Goal: Information Seeking & Learning: Learn about a topic

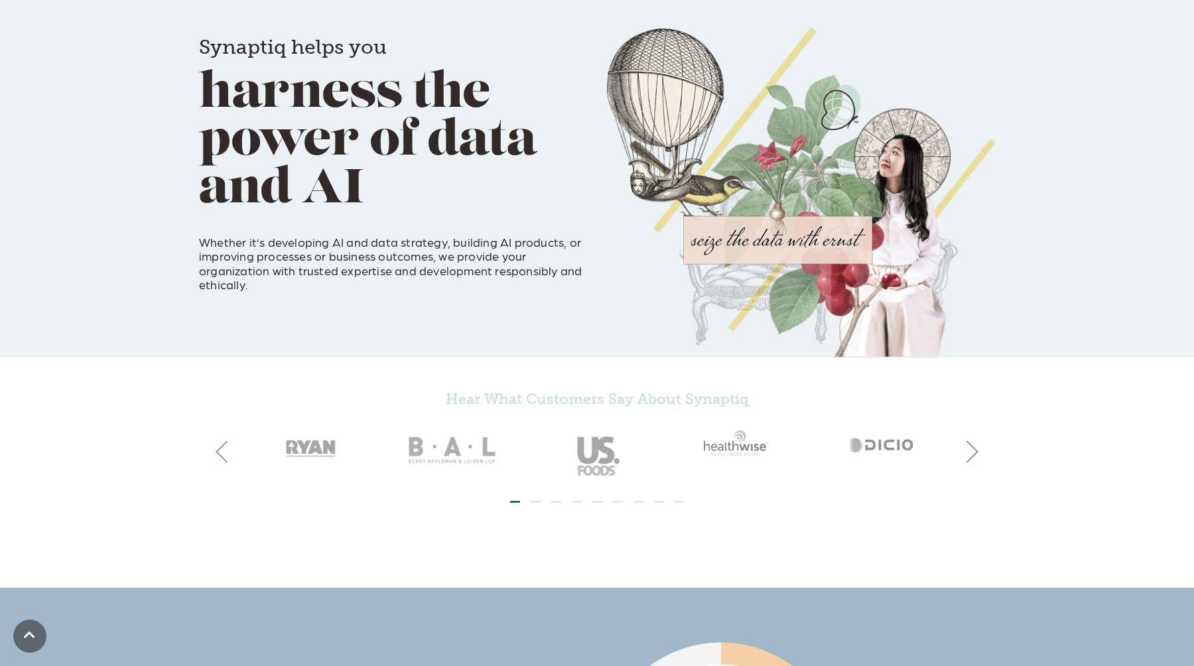
scroll to position [86, 0]
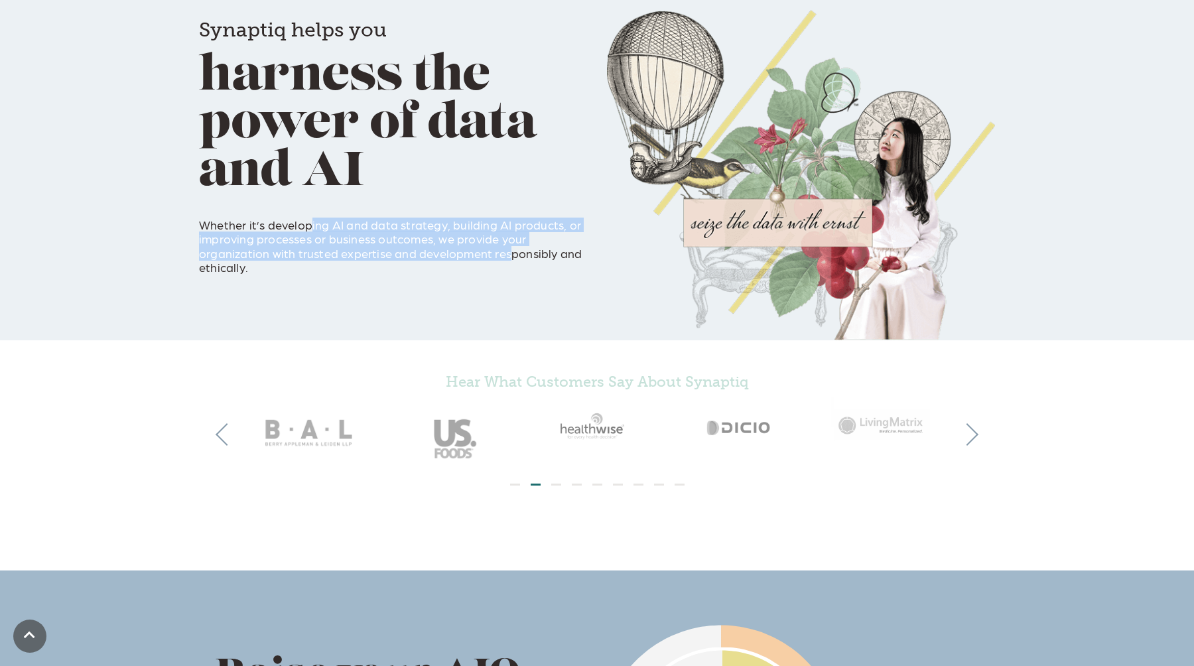
drag, startPoint x: 451, startPoint y: 241, endPoint x: 286, endPoint y: 236, distance: 165.3
click at [301, 233] on p "Whether it’s developing AI and data strategy, building AI products, or improvin…" at bounding box center [393, 239] width 388 height 72
click at [282, 242] on p "Whether it’s developing AI and data strategy, building AI products, or improvin…" at bounding box center [393, 239] width 388 height 72
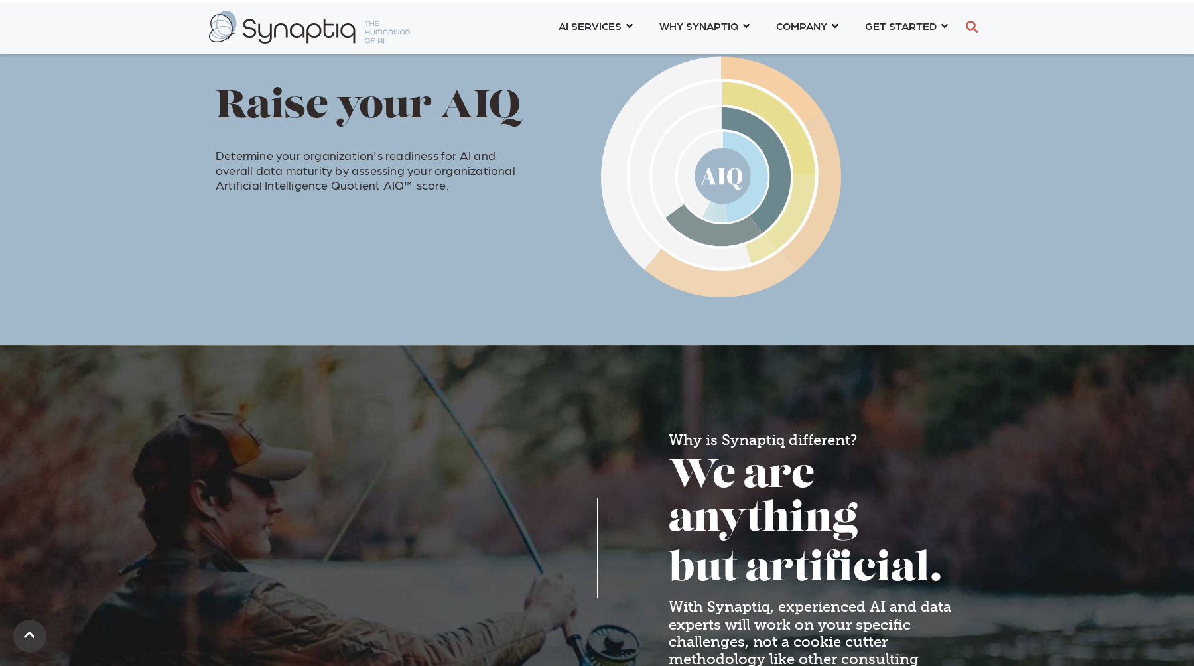
scroll to position [0, 0]
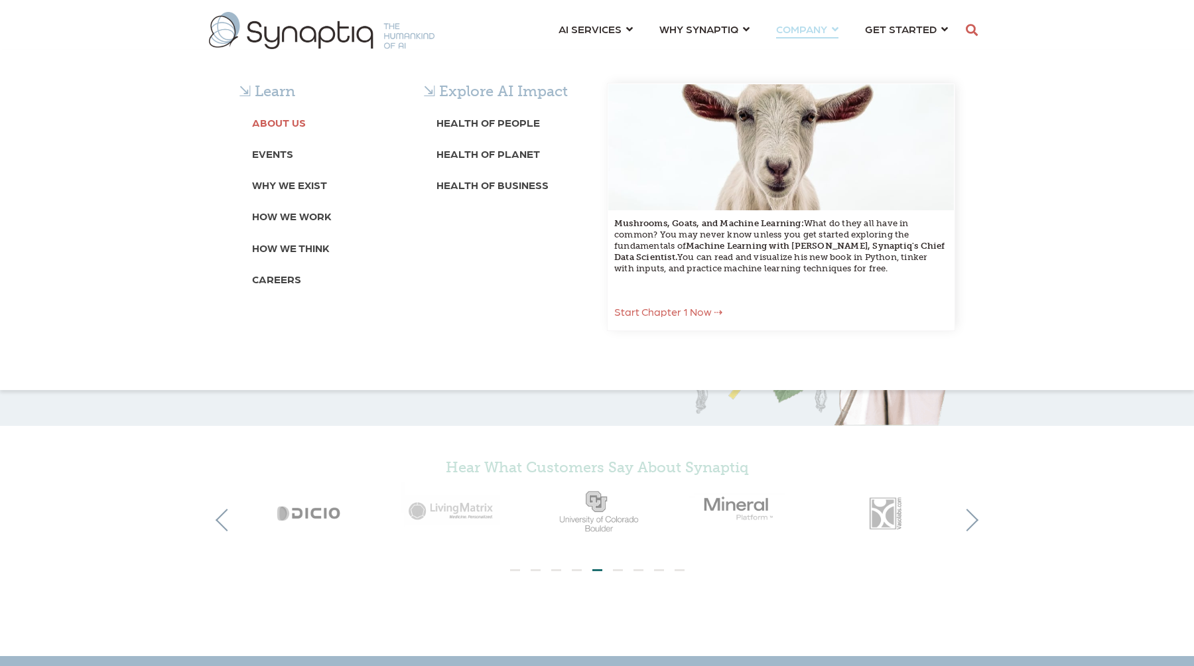
click at [279, 122] on b "About Us" at bounding box center [279, 122] width 54 height 13
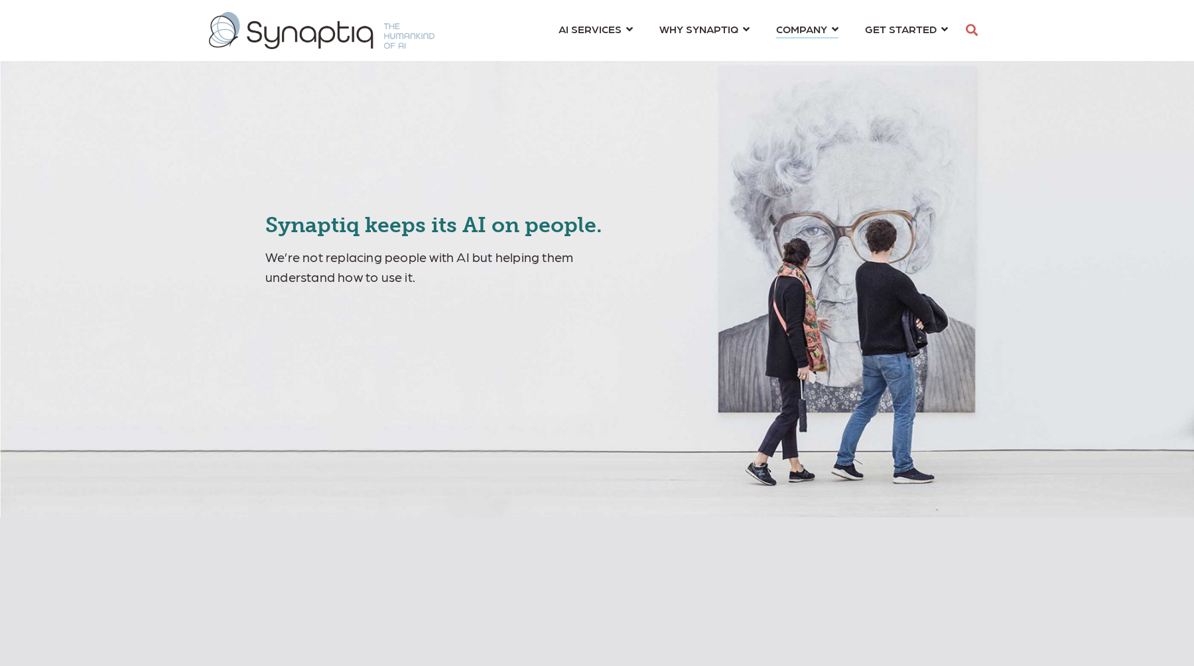
scroll to position [0, 6]
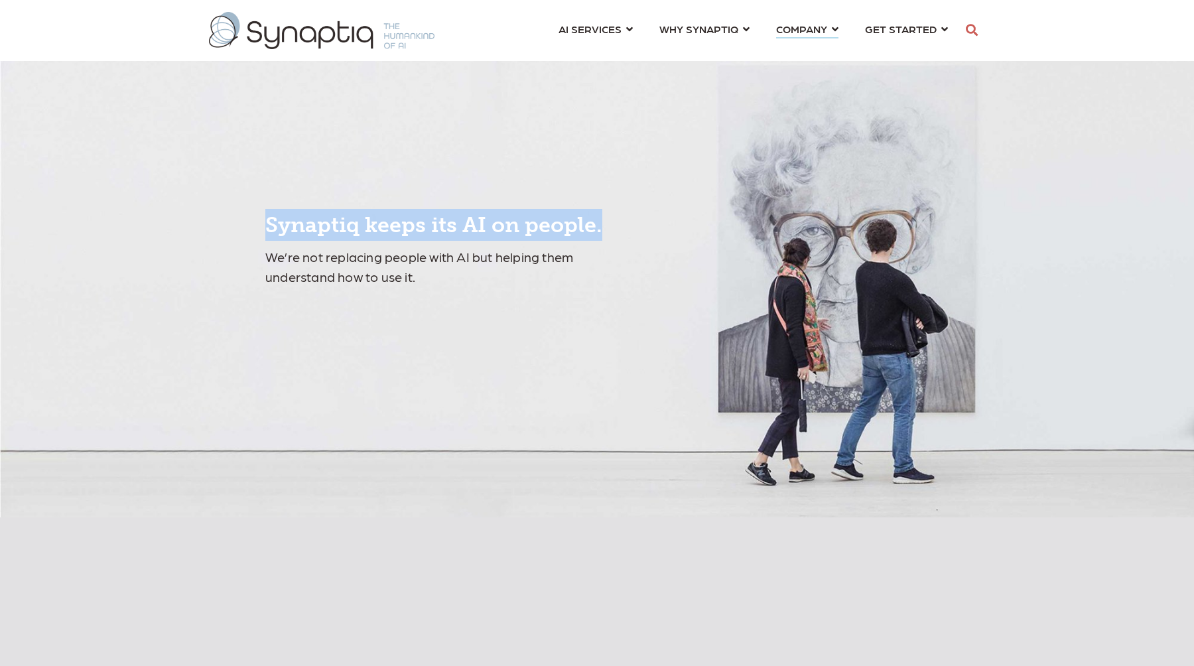
drag, startPoint x: 366, startPoint y: 251, endPoint x: 239, endPoint y: 165, distance: 153.5
click at [241, 163] on div "Synaptiq keeps its AI on people. We’re not replacing people with AI but helping…" at bounding box center [597, 259] width 1194 height 518
click at [315, 240] on h4 "Synaptiq keeps its AI on people." at bounding box center [455, 225] width 380 height 32
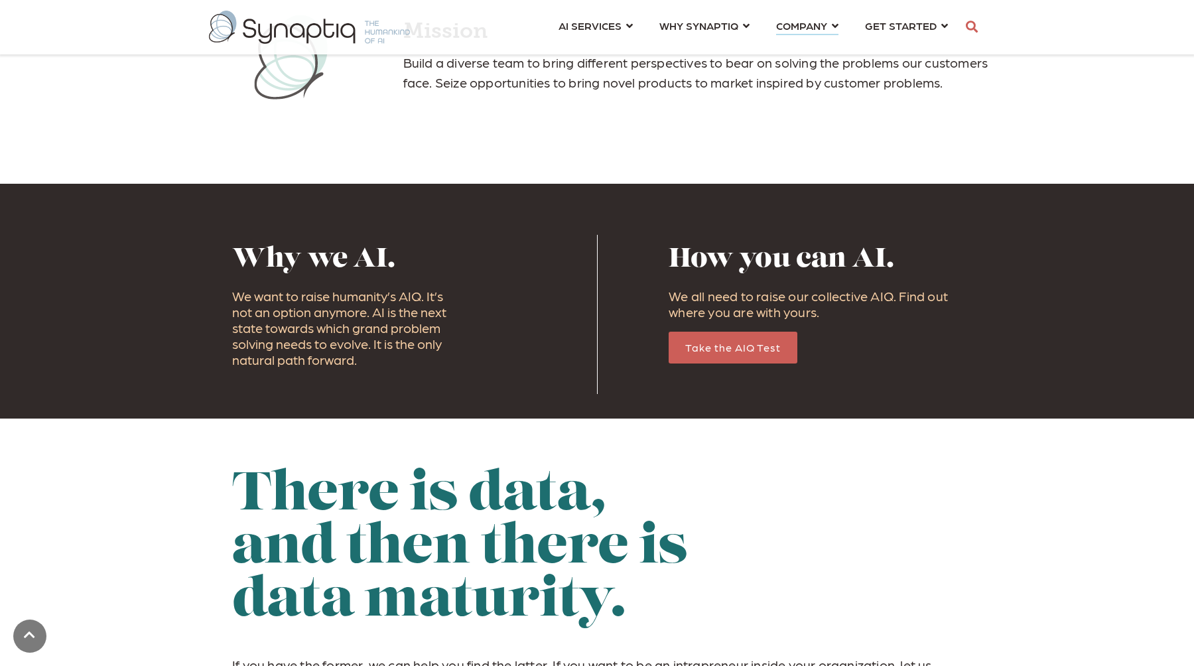
scroll to position [0, 0]
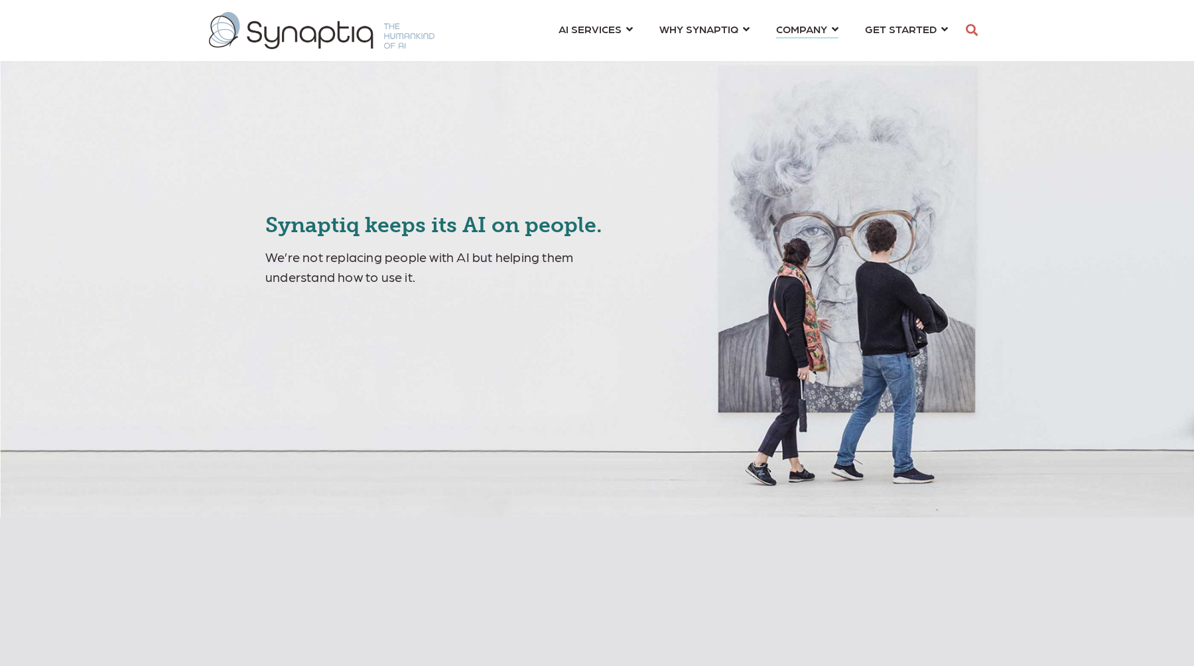
click at [275, 315] on div "Synaptiq keeps its AI on people. We’re not replacing people with AI but helping…" at bounding box center [597, 259] width 1194 height 518
